Goal: Browse casually

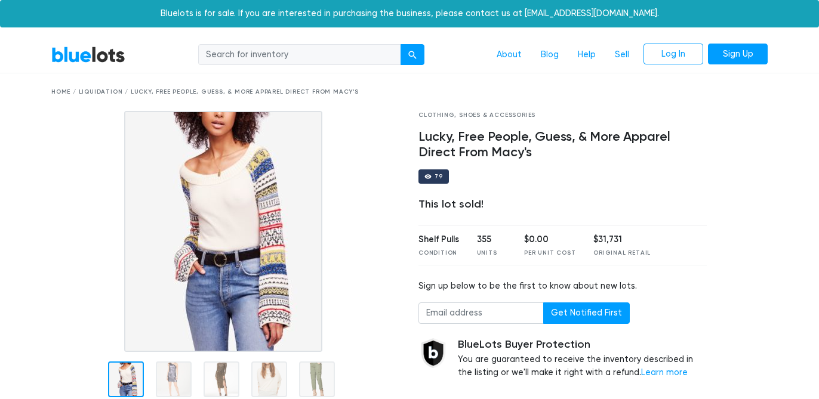
click at [105, 54] on link "BlueLots" at bounding box center [88, 54] width 74 height 17
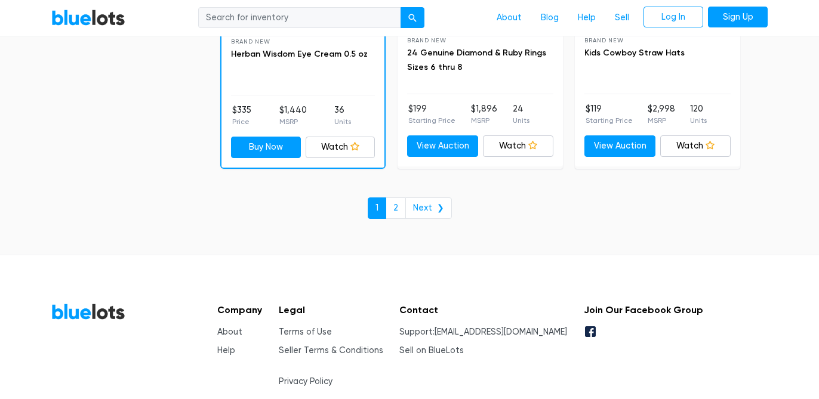
scroll to position [5294, 0]
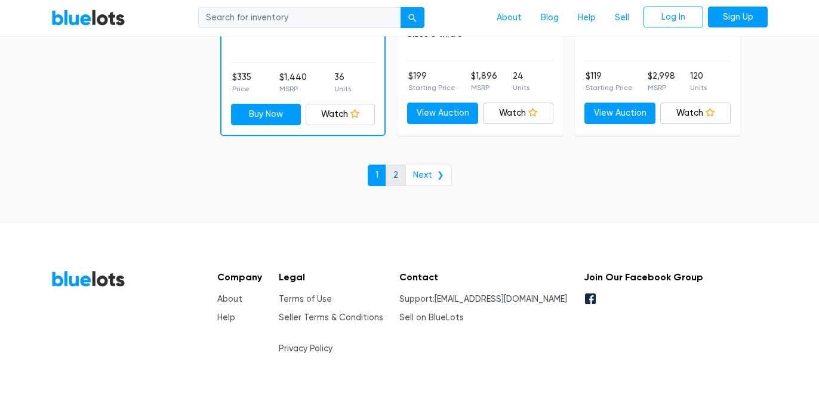
click at [397, 176] on link "2" at bounding box center [396, 175] width 20 height 21
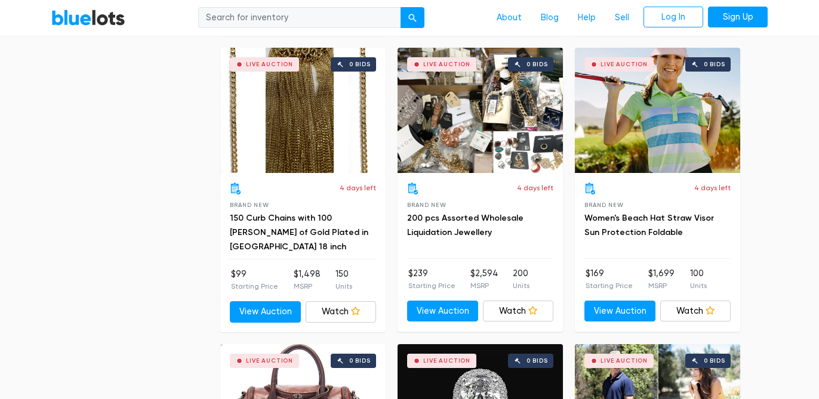
scroll to position [570, 0]
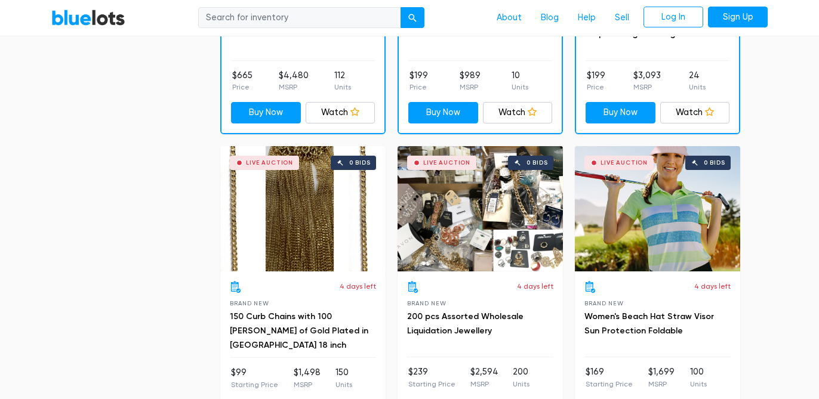
click at [506, 215] on div "Live Auction 0 bids" at bounding box center [480, 208] width 165 height 125
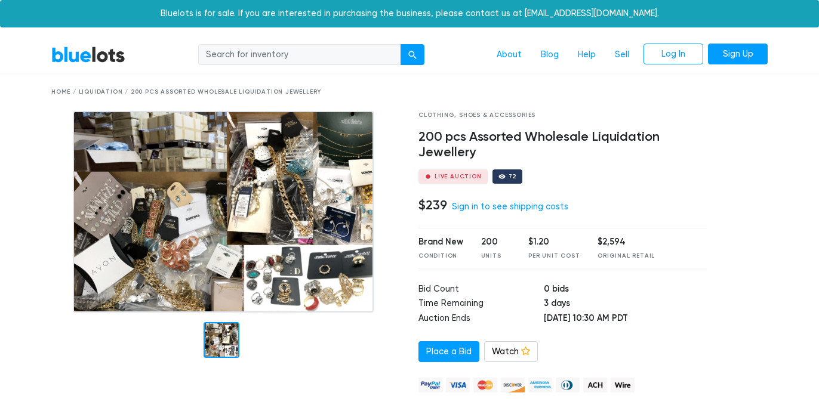
click at [246, 254] on img at bounding box center [223, 212] width 301 height 202
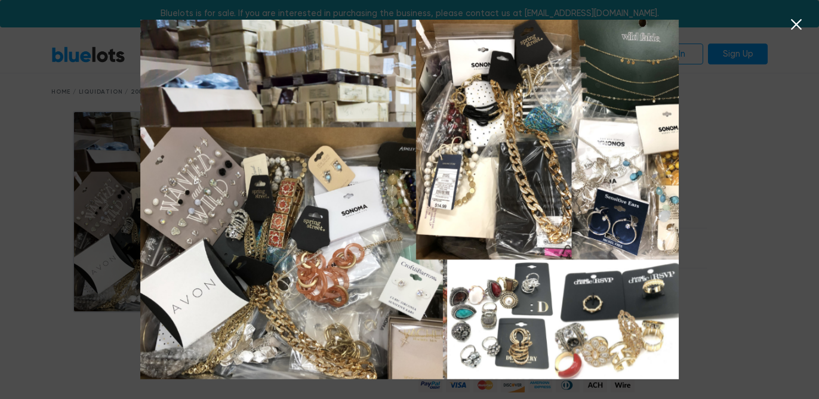
click at [790, 24] on icon at bounding box center [796, 25] width 18 height 18
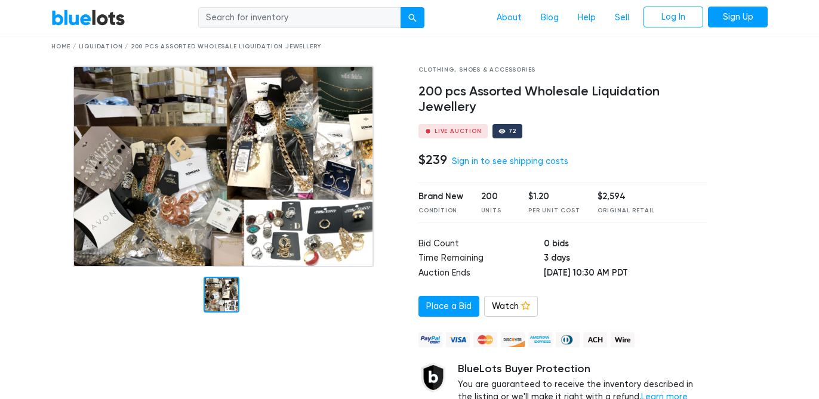
scroll to position [67, 0]
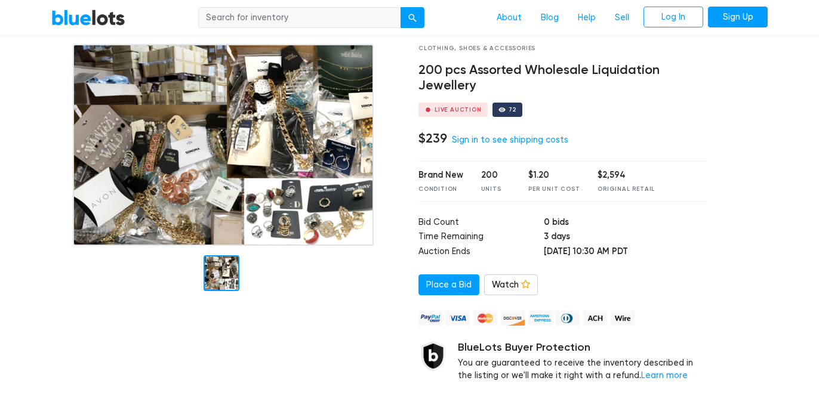
click at [294, 155] on img at bounding box center [223, 145] width 301 height 202
